Goal: Task Accomplishment & Management: Manage account settings

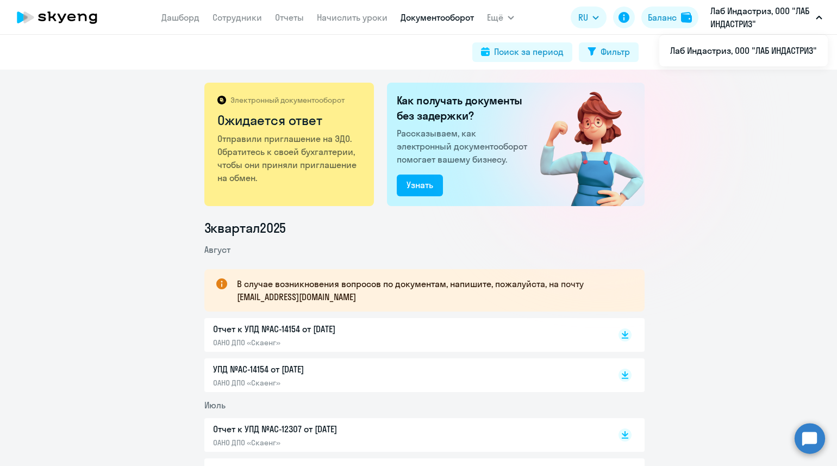
click at [185, 23] on app-menu-item-link "Дашборд" at bounding box center [180, 18] width 38 height 14
click at [191, 15] on link "Дашборд" at bounding box center [180, 17] width 38 height 11
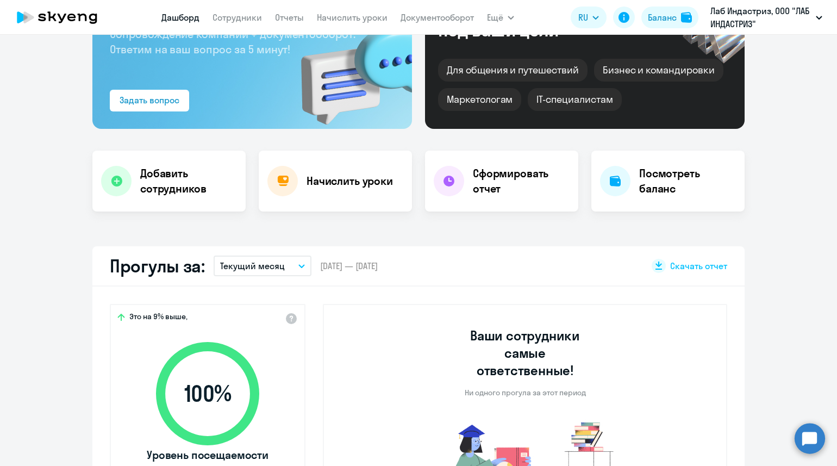
scroll to position [204, 0]
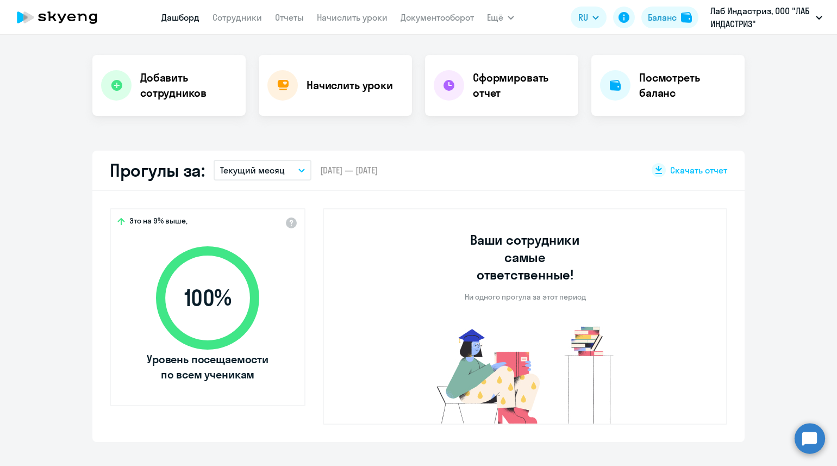
click at [296, 175] on button "Текущий месяц" at bounding box center [263, 170] width 98 height 21
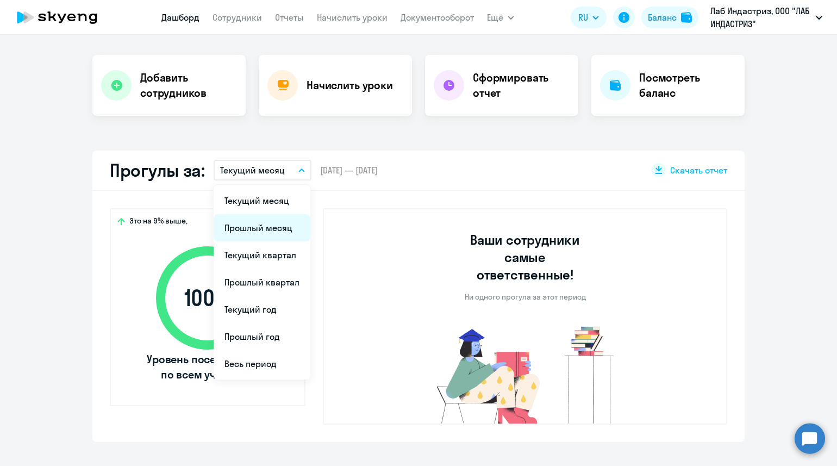
click at [237, 233] on li "Прошлый месяц" at bounding box center [262, 227] width 97 height 27
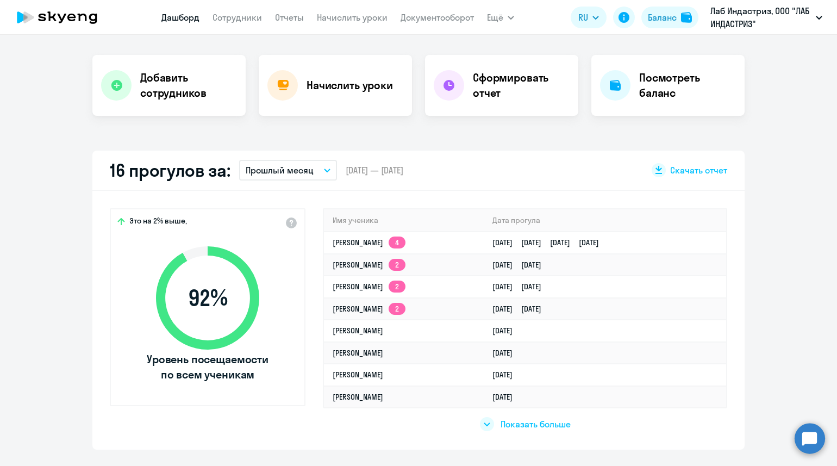
click at [322, 177] on button "Прошлый месяц" at bounding box center [288, 170] width 98 height 21
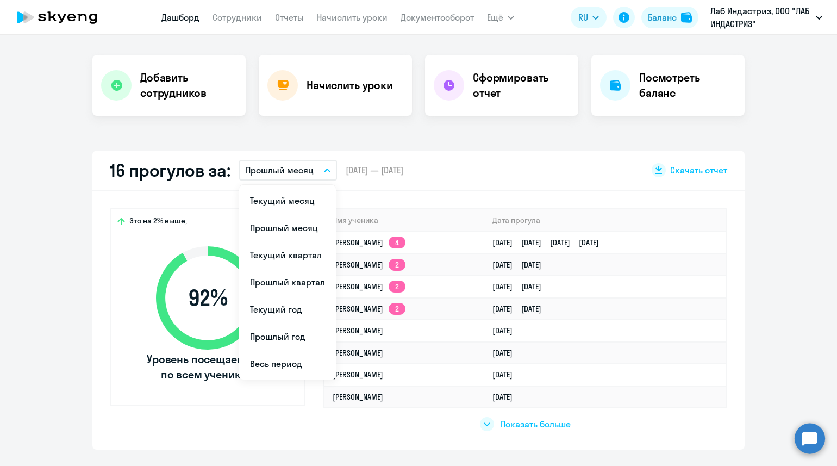
click at [44, 245] on app-truancy-attendance-dashboard "16 прогулов за: Прошлый месяц Текущий месяц Прошлый месяц Текущий квартал [GEOG…" at bounding box center [418, 300] width 837 height 299
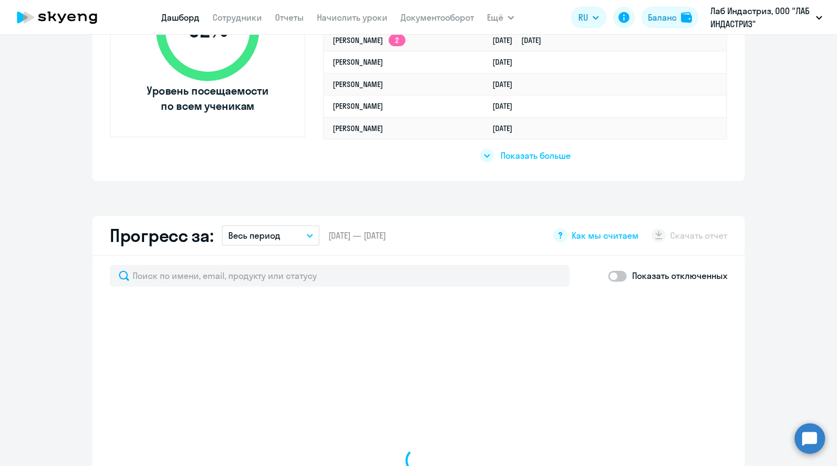
scroll to position [543, 0]
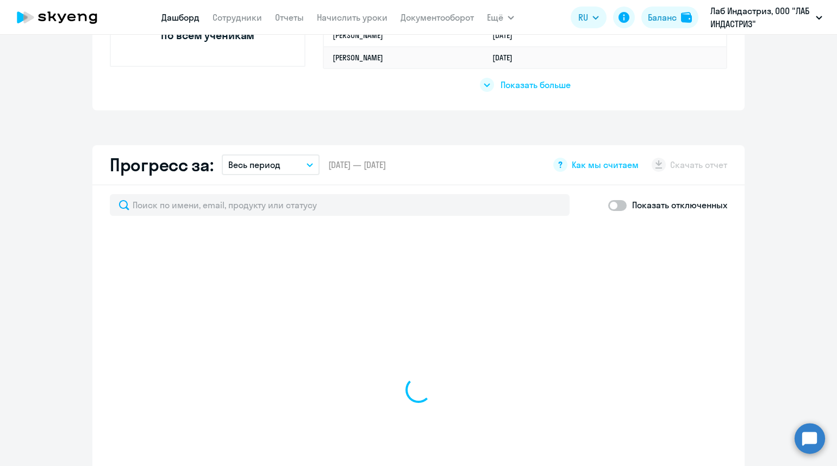
select select "30"
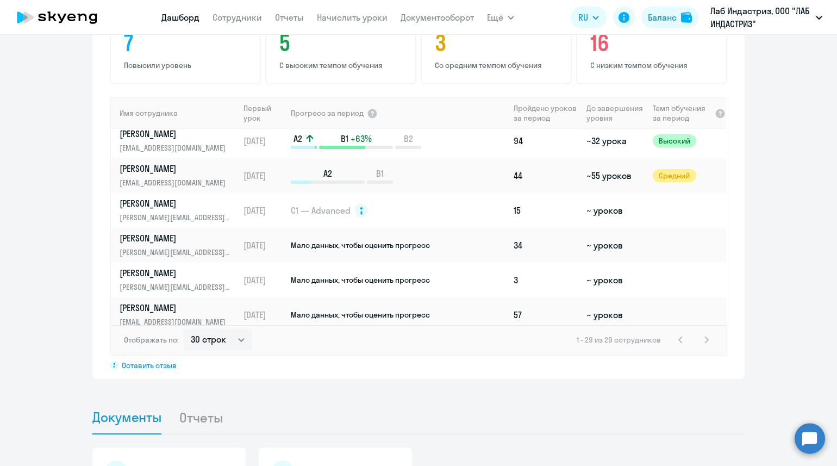
scroll to position [753, 0]
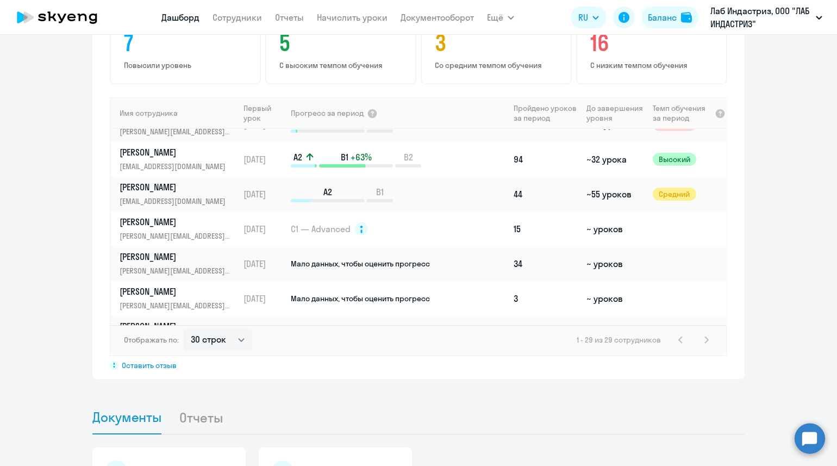
click at [784, 251] on app-progress-dashboard "Прогресс за: Весь период – [DATE] — [DATE] Как мы считаем Скачать отчет Показат…" at bounding box center [418, 160] width 837 height 438
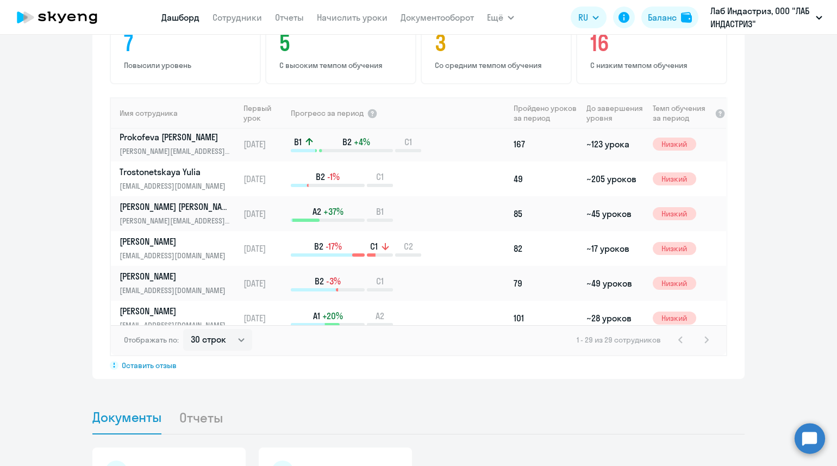
scroll to position [0, 0]
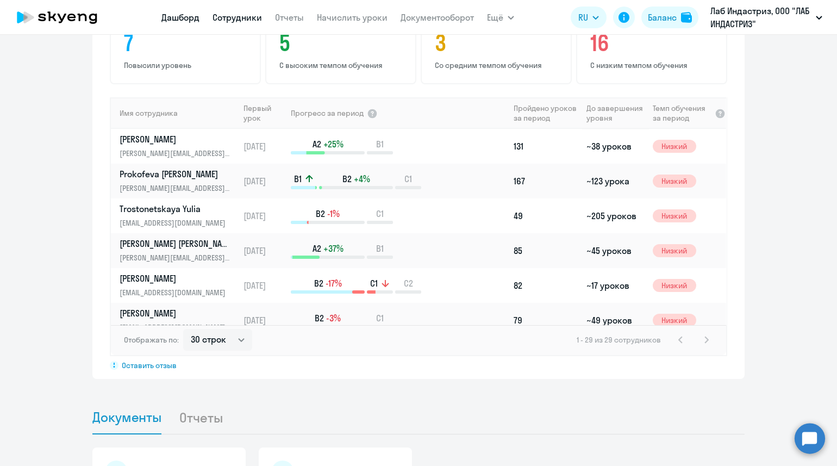
click at [230, 20] on link "Сотрудники" at bounding box center [237, 17] width 49 height 11
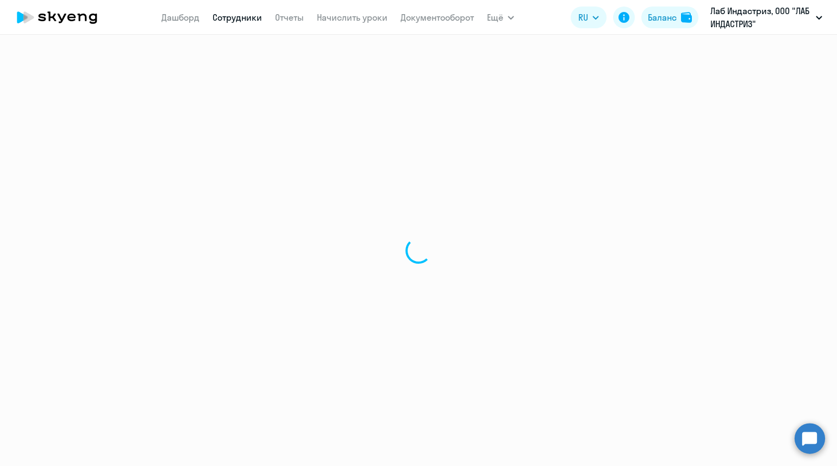
select select "30"
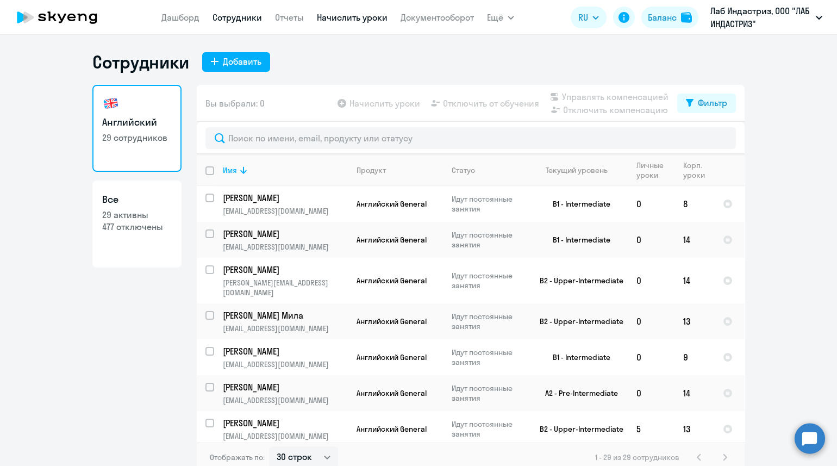
click at [374, 17] on link "Начислить уроки" at bounding box center [352, 17] width 71 height 11
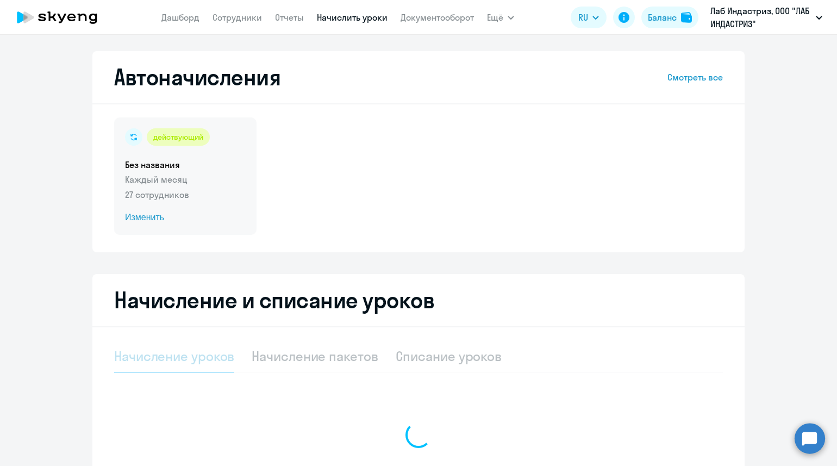
select select "10"
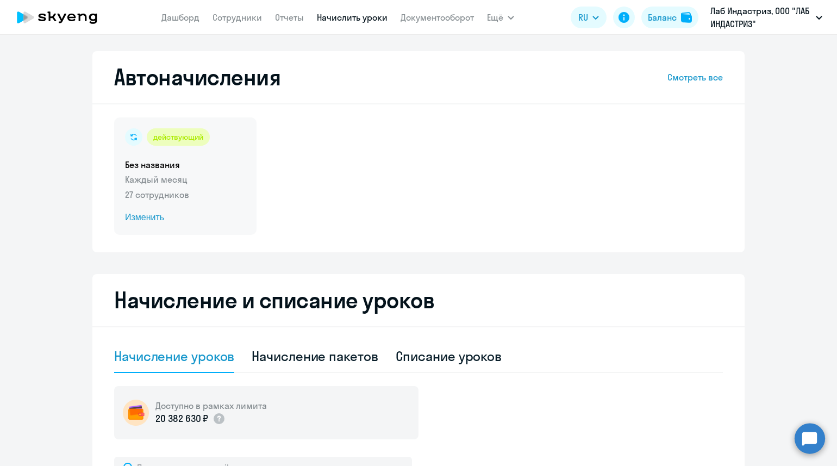
click at [131, 219] on span "Изменить" at bounding box center [185, 217] width 121 height 13
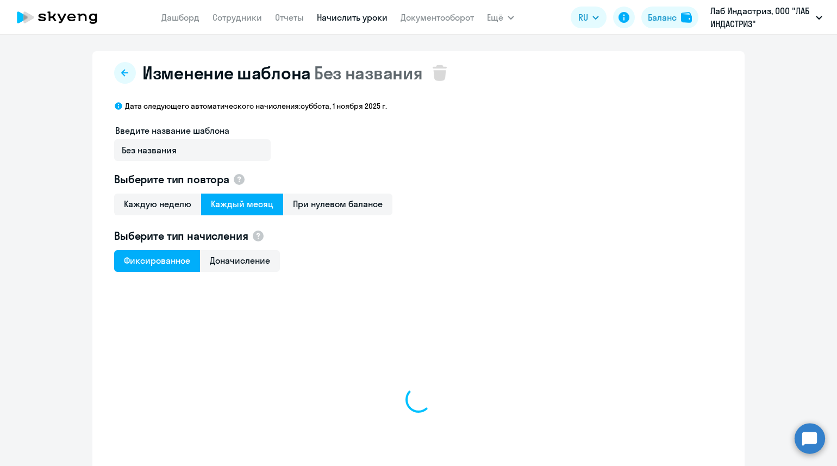
select select "10"
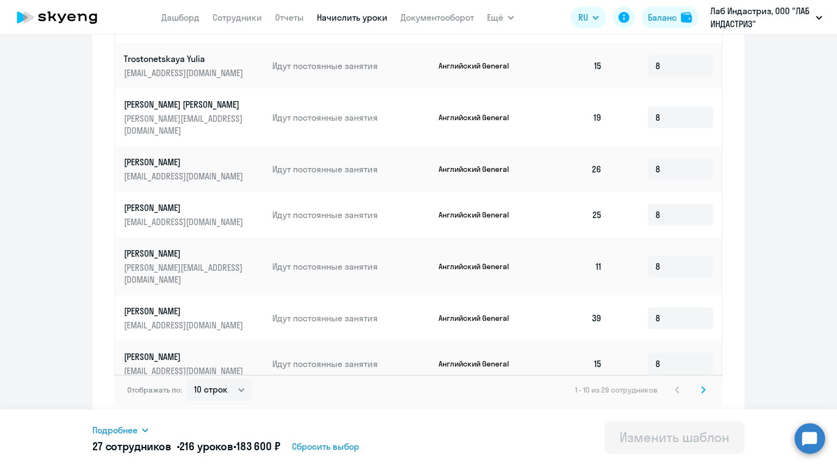
scroll to position [85, 0]
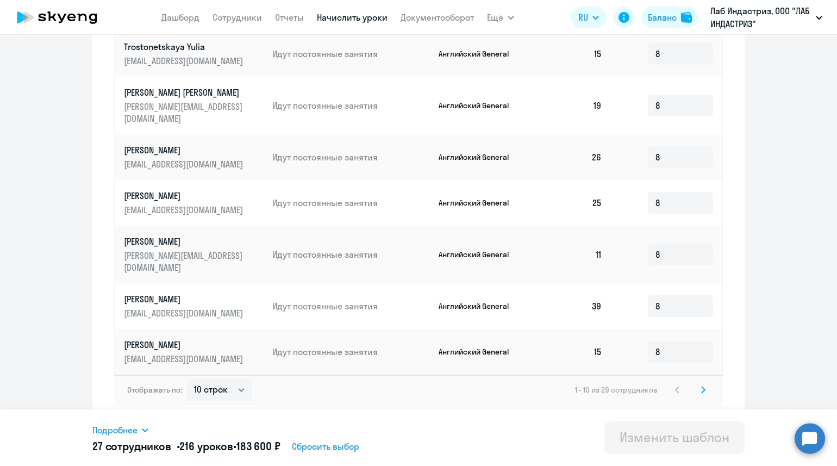
click at [701, 392] on icon at bounding box center [703, 390] width 4 height 8
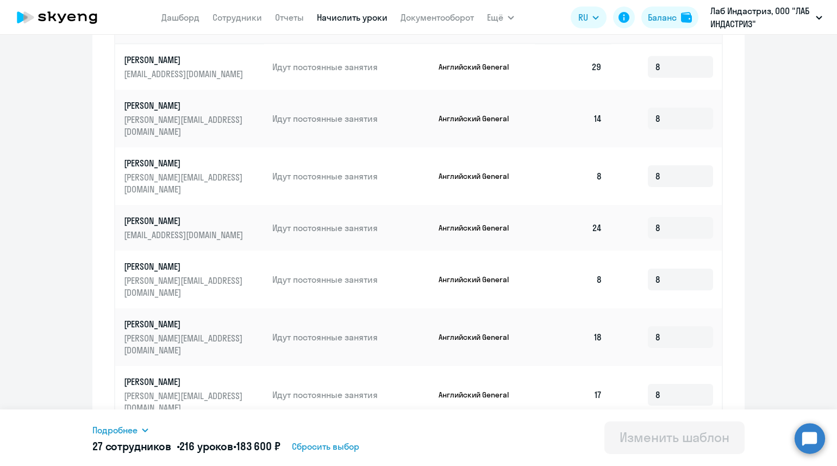
scroll to position [374, 0]
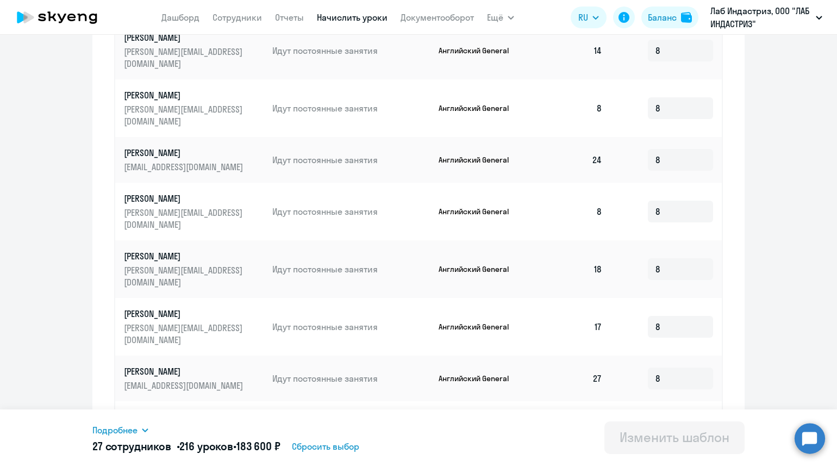
drag, startPoint x: 703, startPoint y: 191, endPoint x: 702, endPoint y: 205, distance: 13.6
click at [702, 205] on td "8" at bounding box center [666, 212] width 111 height 58
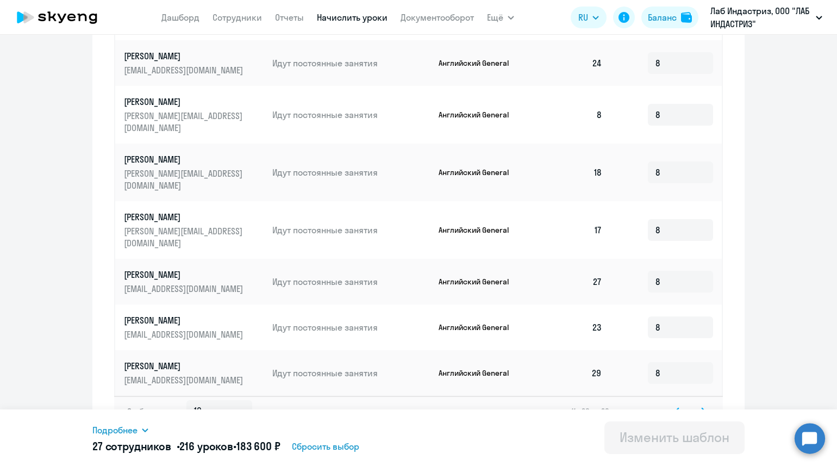
scroll to position [442, 0]
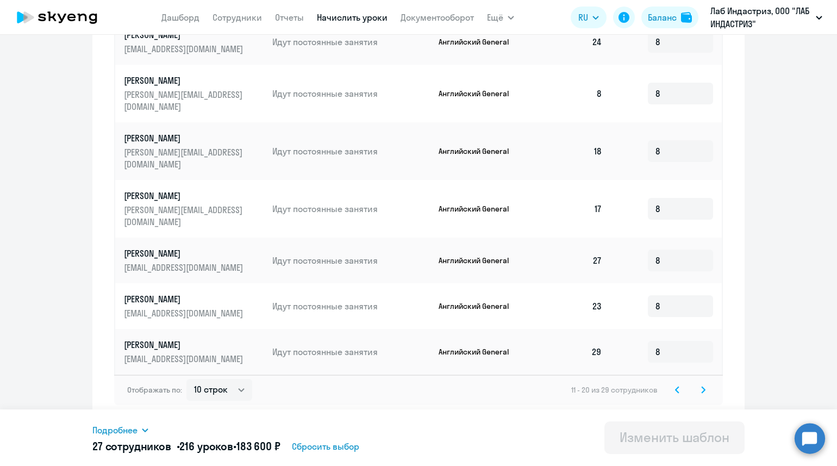
click at [701, 392] on icon at bounding box center [703, 390] width 4 height 8
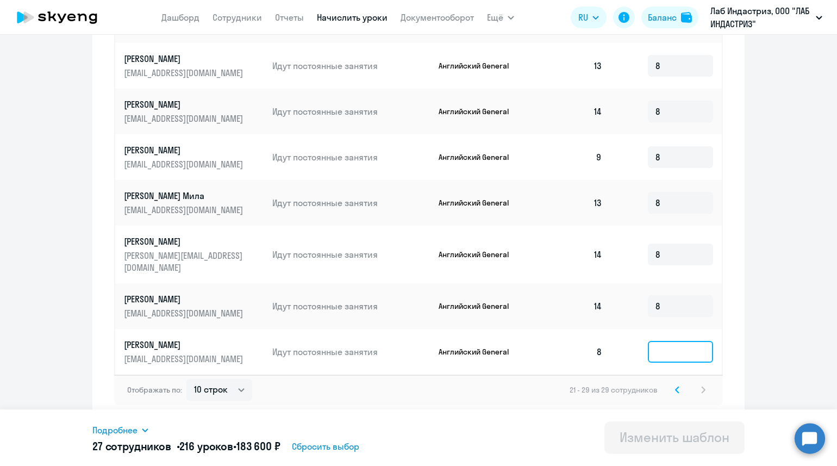
click at [662, 347] on input at bounding box center [680, 352] width 65 height 22
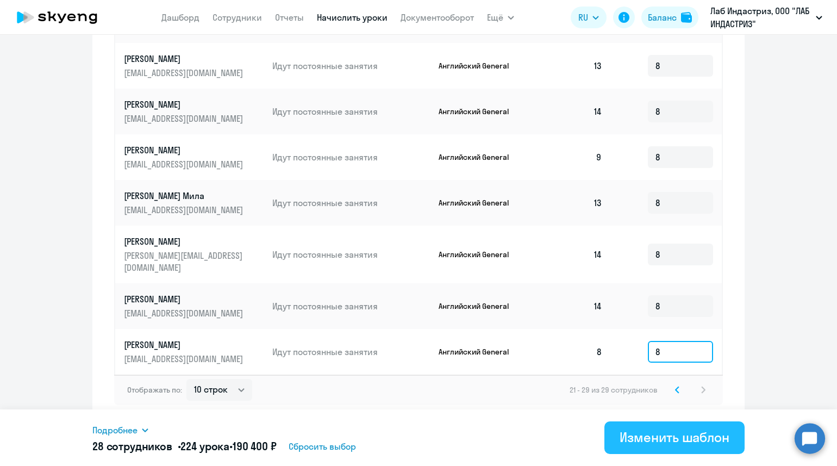
type input "8"
click at [649, 430] on div "Изменить шаблон" at bounding box center [675, 436] width 110 height 17
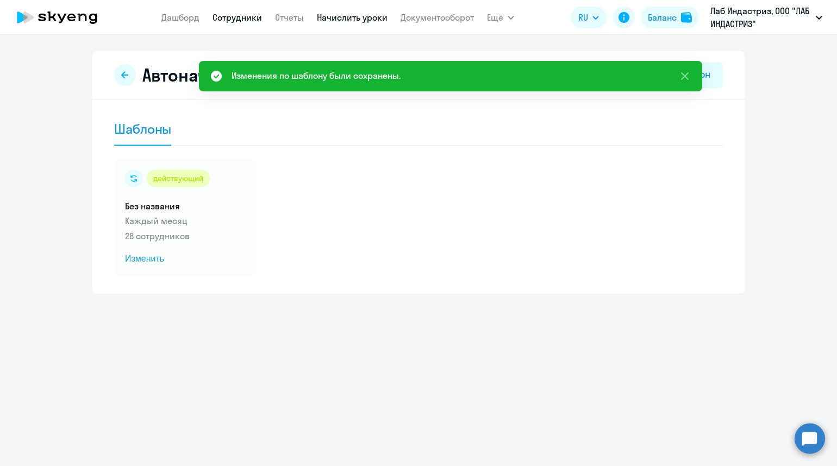
click at [226, 17] on link "Сотрудники" at bounding box center [237, 17] width 49 height 11
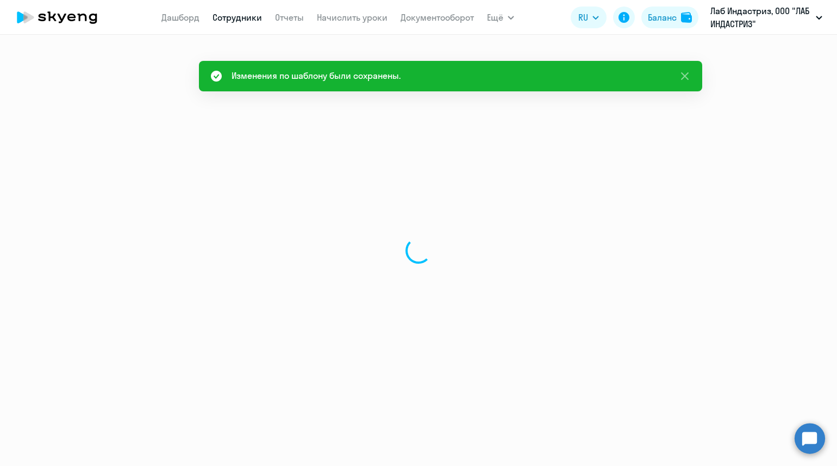
select select "30"
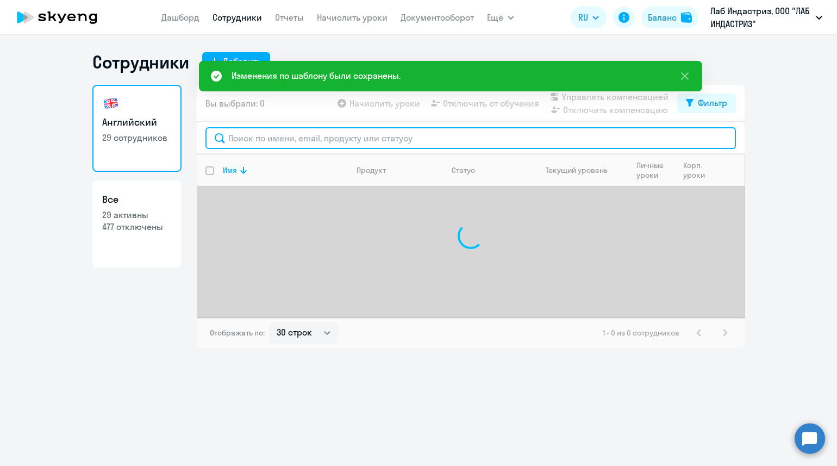
click at [264, 138] on input "text" at bounding box center [471, 138] width 531 height 22
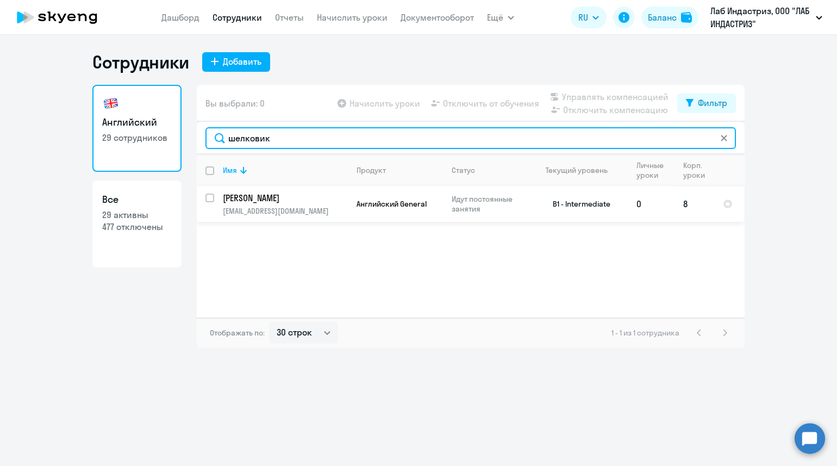
type input "шелковик"
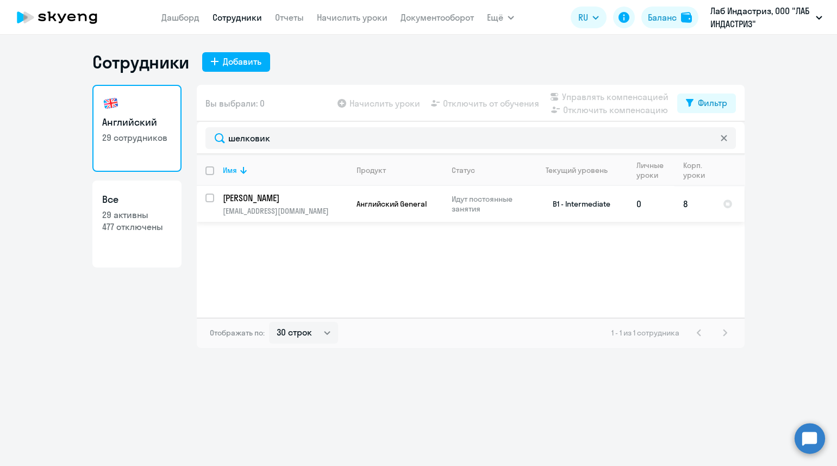
click at [274, 203] on p "[PERSON_NAME]" at bounding box center [284, 198] width 123 height 12
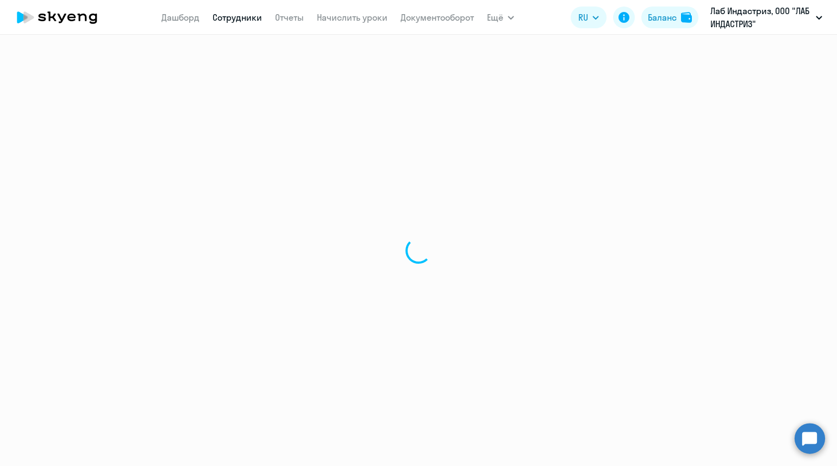
select select "english"
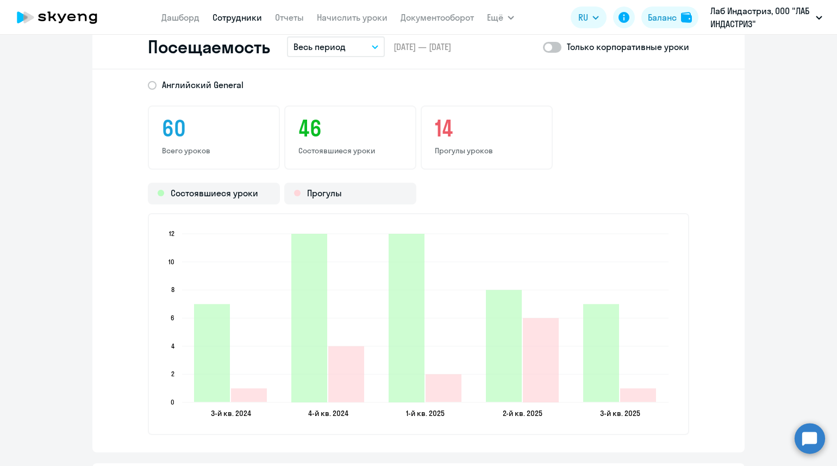
scroll to position [1291, 0]
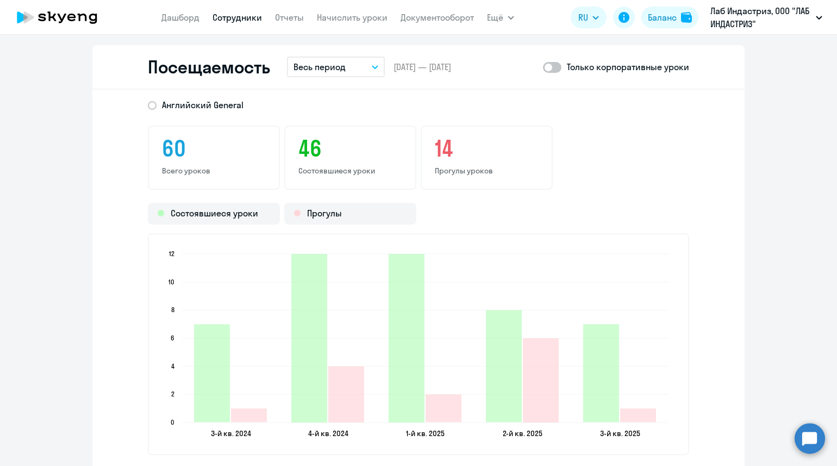
click at [372, 66] on icon "button" at bounding box center [374, 67] width 5 height 3
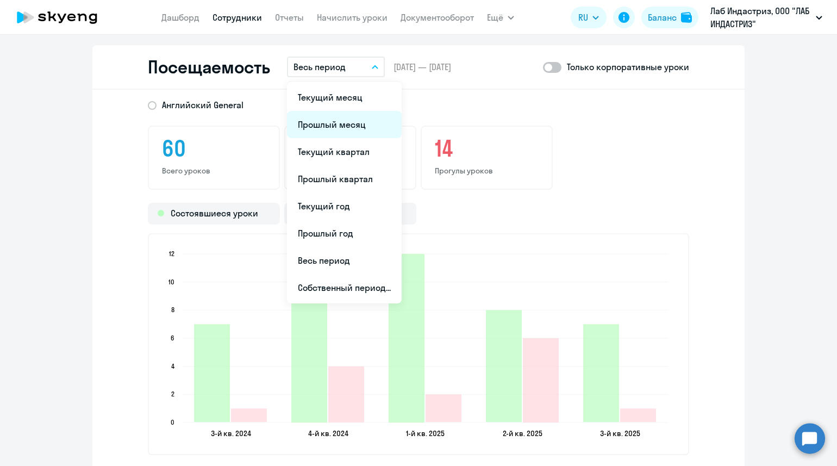
click at [350, 126] on li "Прошлый месяц" at bounding box center [344, 124] width 115 height 27
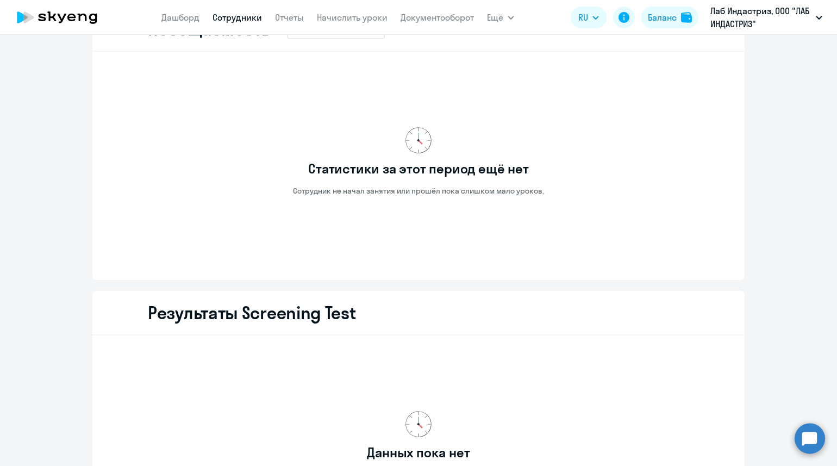
scroll to position [1233, 0]
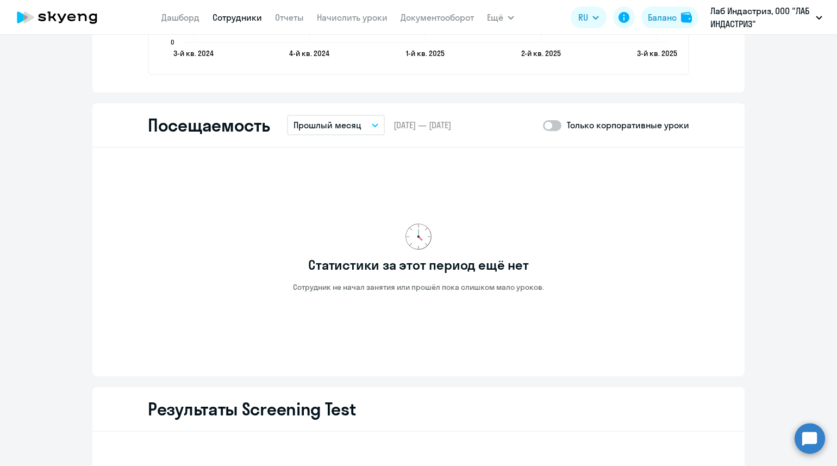
click at [365, 123] on button "Прошлый месяц" at bounding box center [336, 125] width 98 height 21
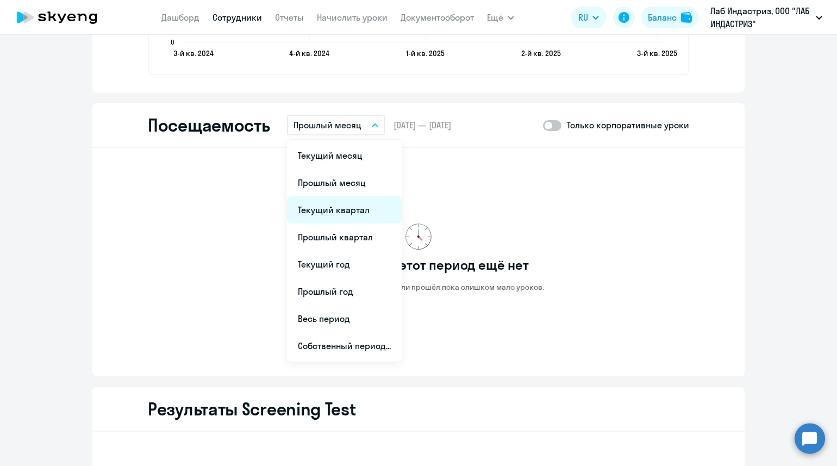
click at [340, 210] on li "Текущий квартал" at bounding box center [344, 209] width 115 height 27
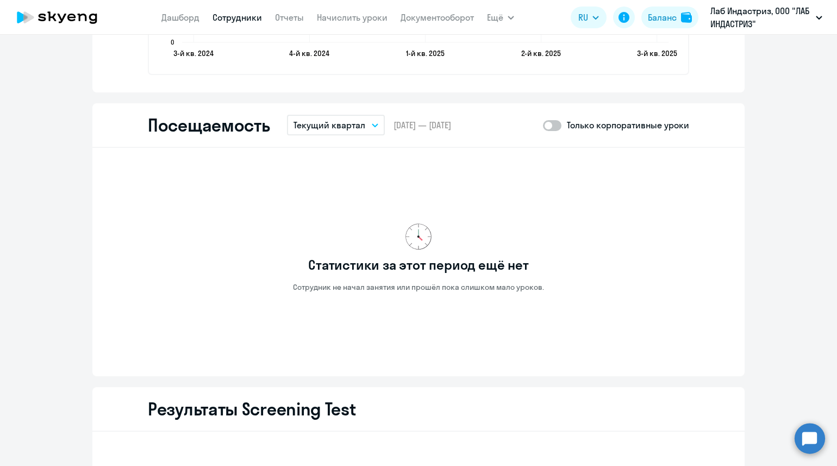
click at [360, 119] on button "Текущий квартал" at bounding box center [336, 125] width 98 height 21
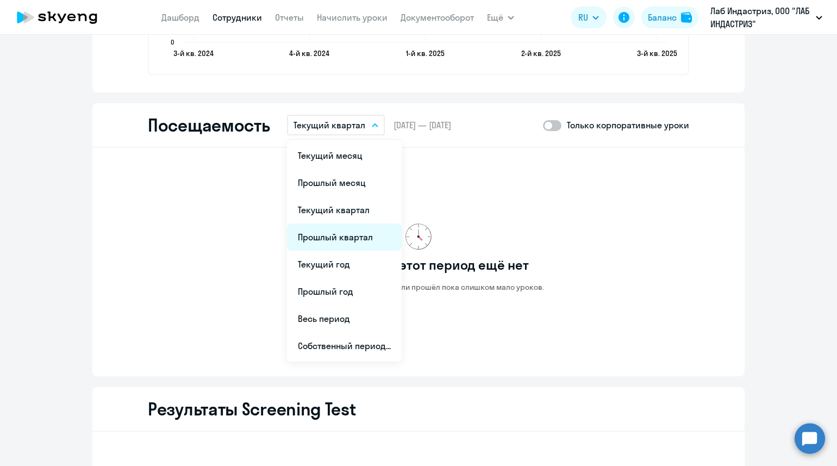
click at [333, 237] on li "Прошлый квартал" at bounding box center [344, 236] width 115 height 27
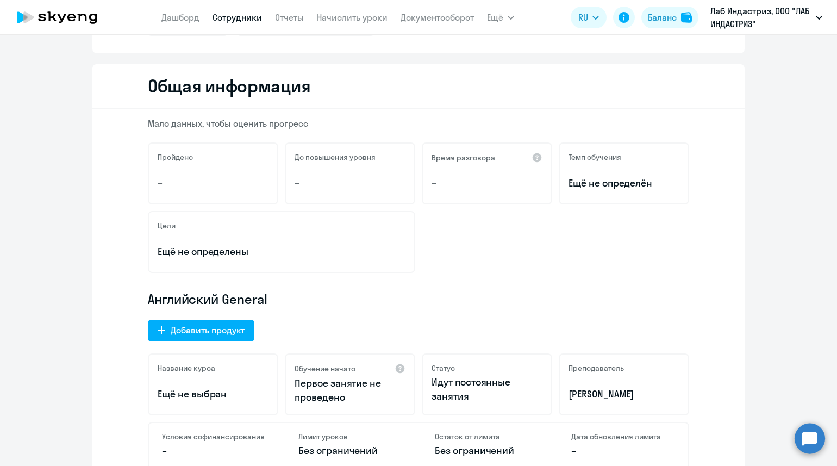
scroll to position [0, 0]
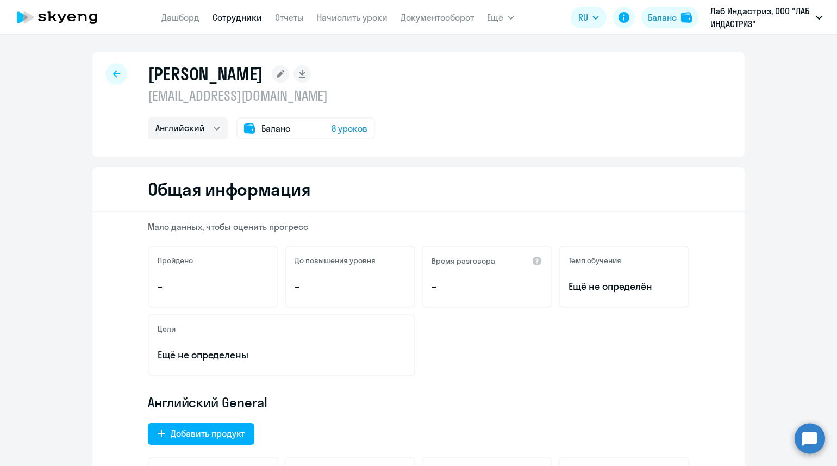
click at [223, 14] on link "Сотрудники" at bounding box center [237, 17] width 49 height 11
select select "30"
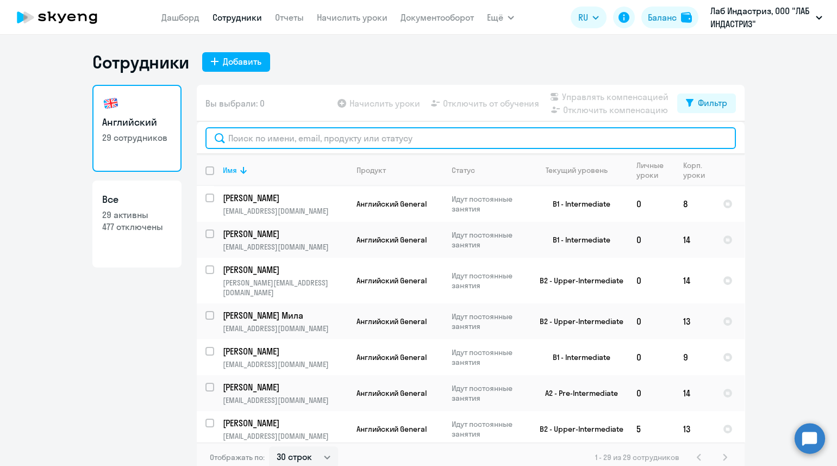
click at [265, 142] on input "text" at bounding box center [471, 138] width 531 height 22
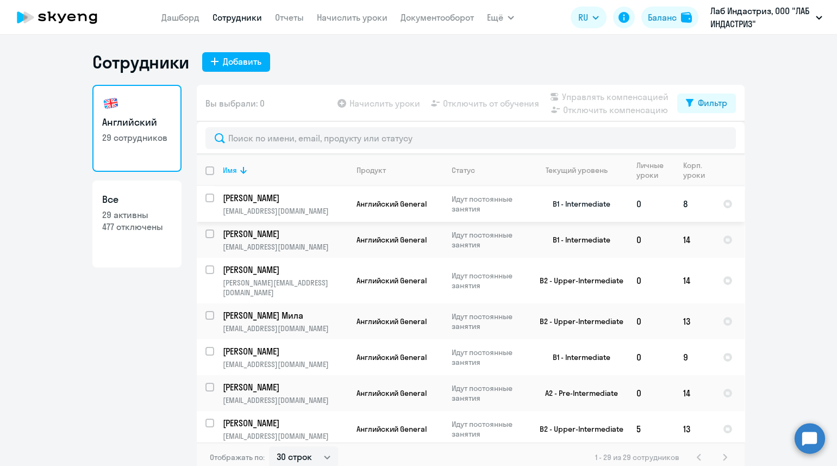
click at [206, 197] on input "select row 5560089" at bounding box center [217, 205] width 22 height 22
checkbox input "true"
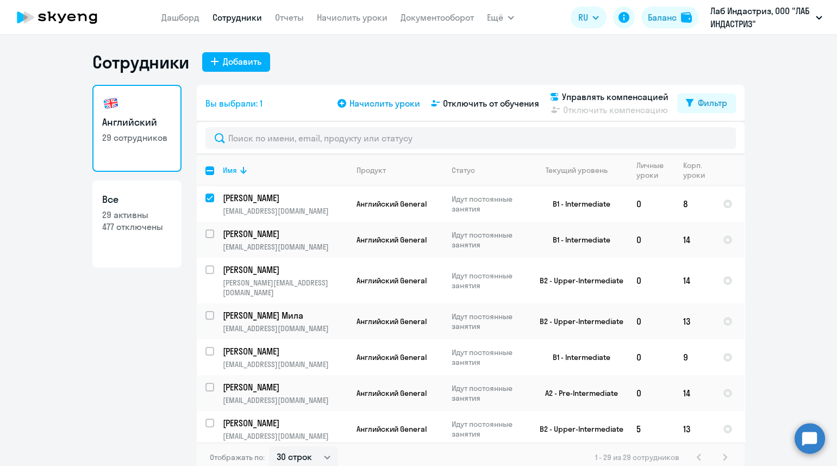
click at [374, 102] on span "Начислить уроки" at bounding box center [385, 103] width 71 height 13
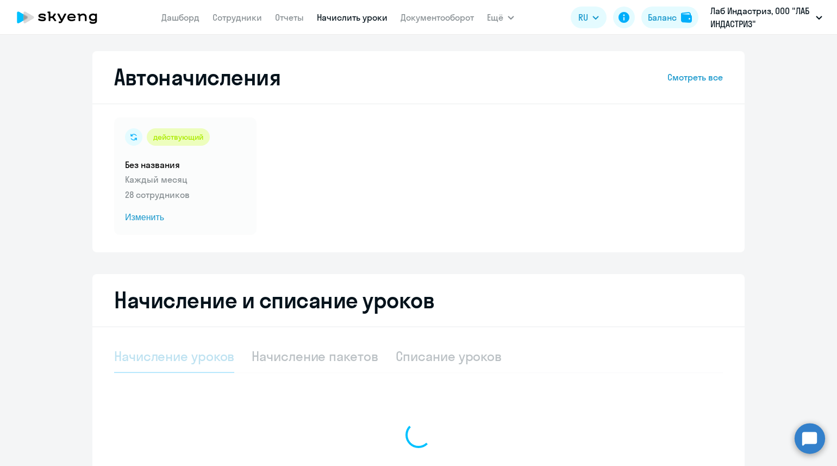
select select "10"
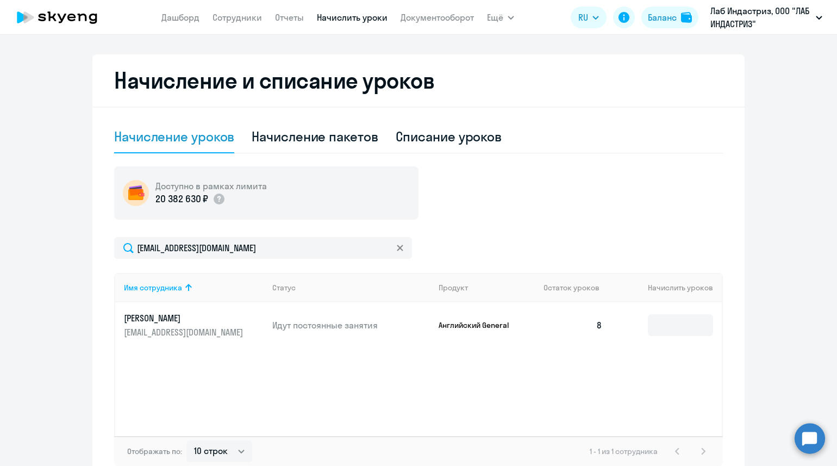
scroll to position [281, 0]
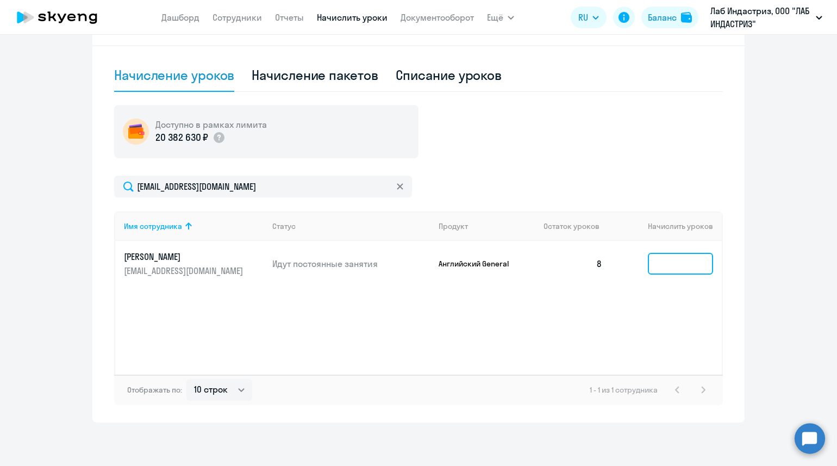
click at [669, 270] on input at bounding box center [680, 264] width 65 height 22
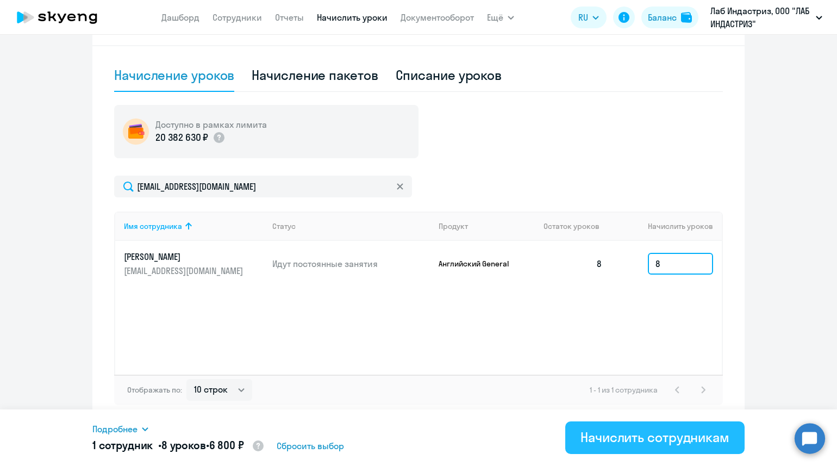
type input "8"
click at [648, 432] on div "Начислить сотрудникам" at bounding box center [655, 436] width 149 height 17
